Goal: Information Seeking & Learning: Learn about a topic

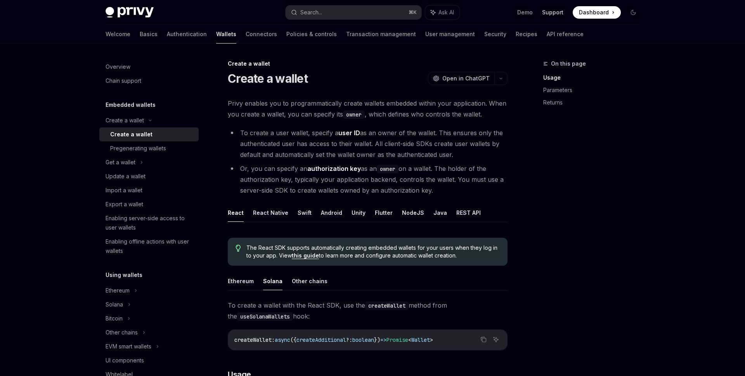
scroll to position [113, 0]
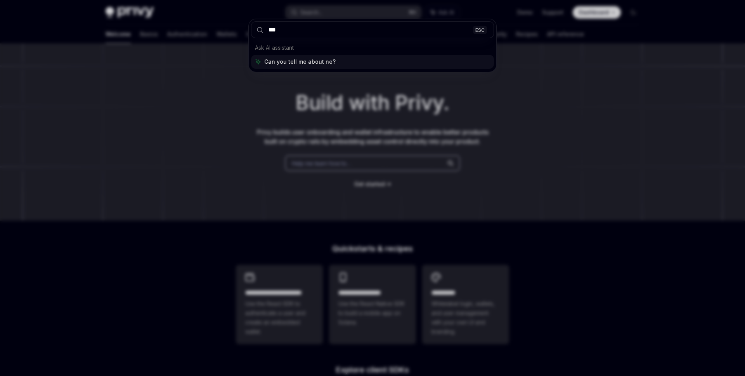
type input "****"
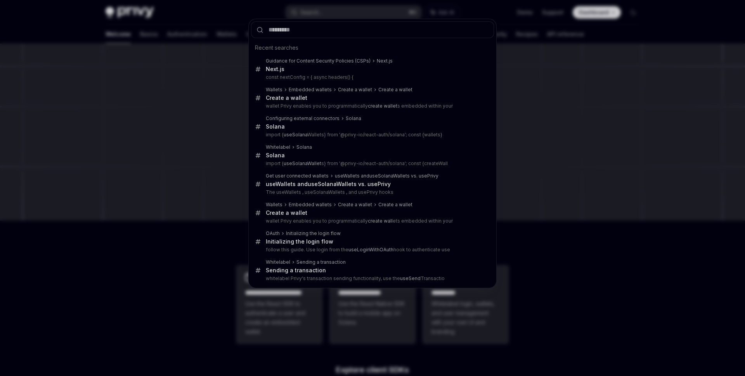
type textarea "*"
